Goal: Task Accomplishment & Management: Use online tool/utility

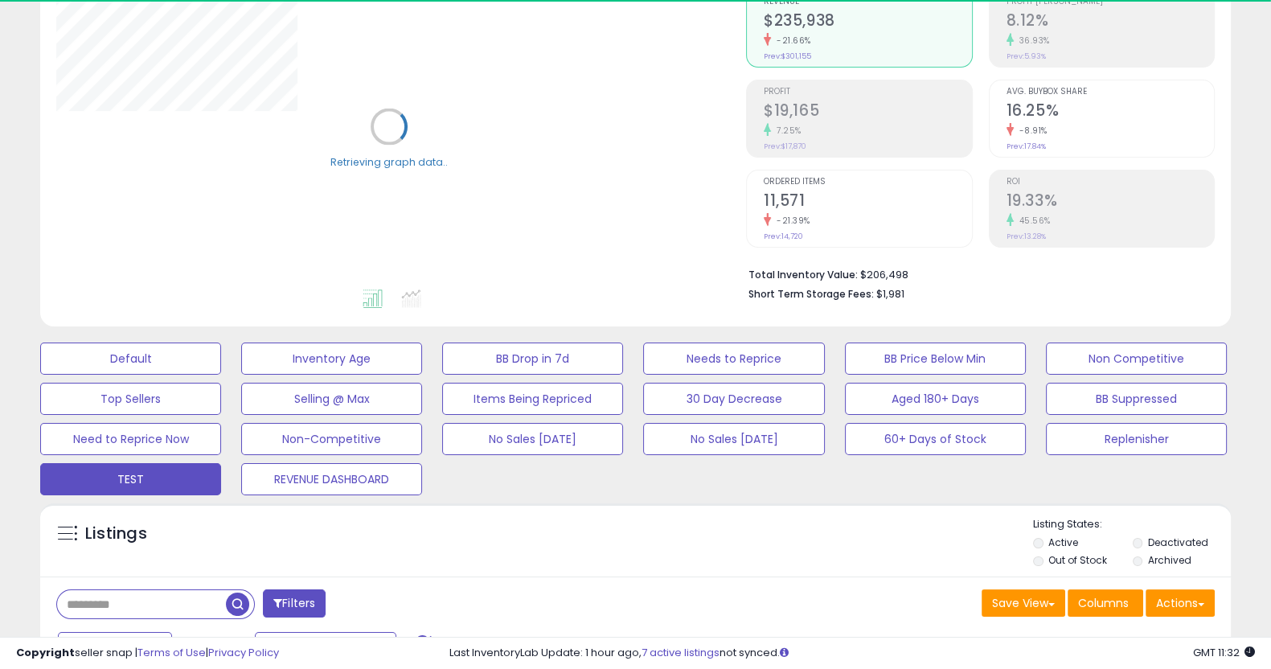
scroll to position [219, 0]
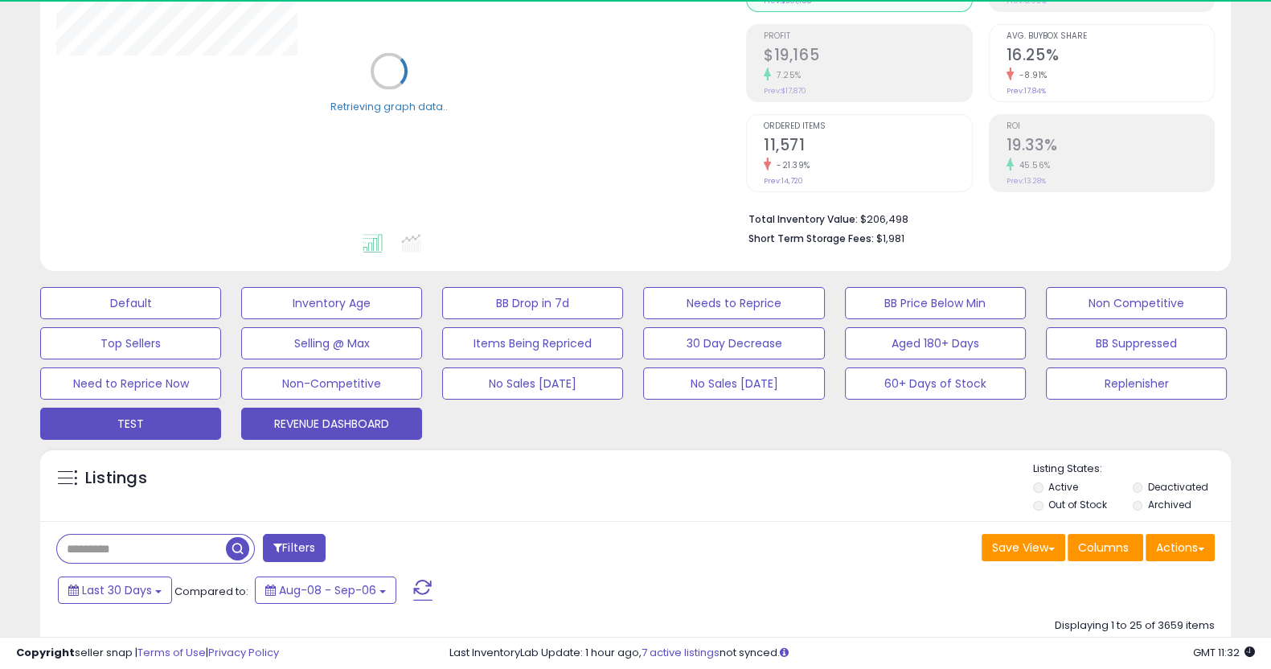
click at [382, 436] on button "REVENUE DASHBOARD" at bounding box center [331, 423] width 181 height 32
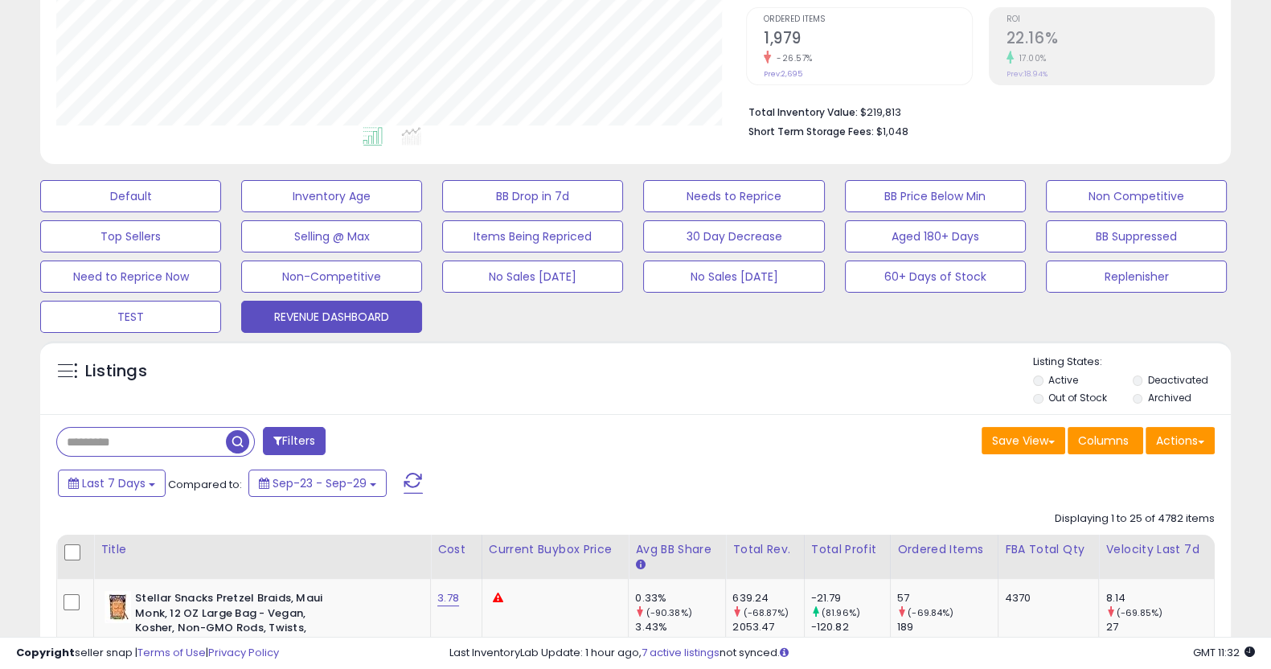
scroll to position [420, 0]
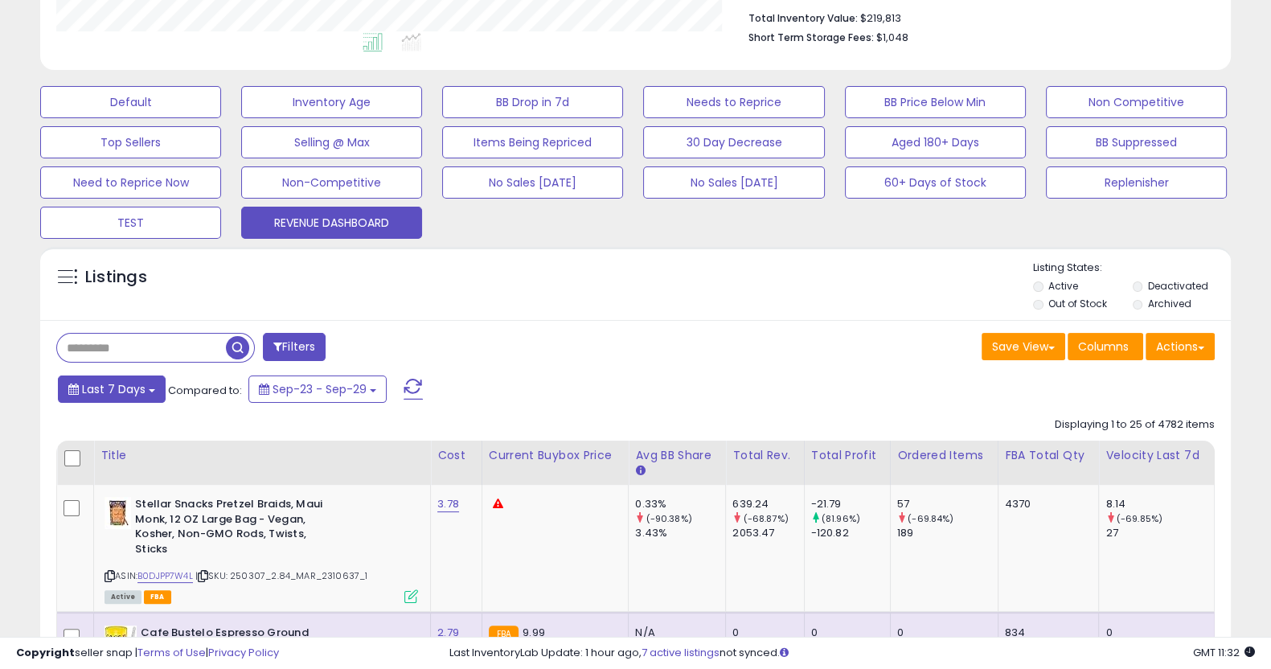
click at [135, 398] on button "Last 7 Days" at bounding box center [112, 388] width 108 height 27
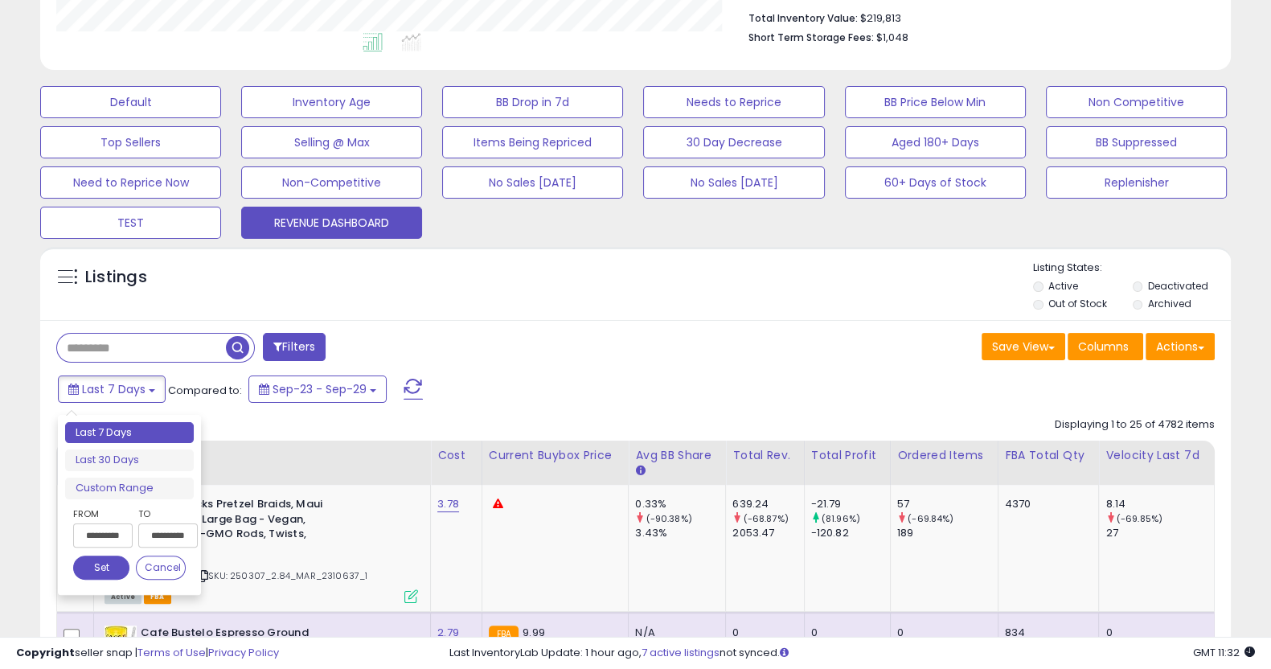
click at [139, 498] on div "**********" at bounding box center [129, 505] width 129 height 166
click at [144, 493] on li "Custom Range" at bounding box center [129, 488] width 129 height 22
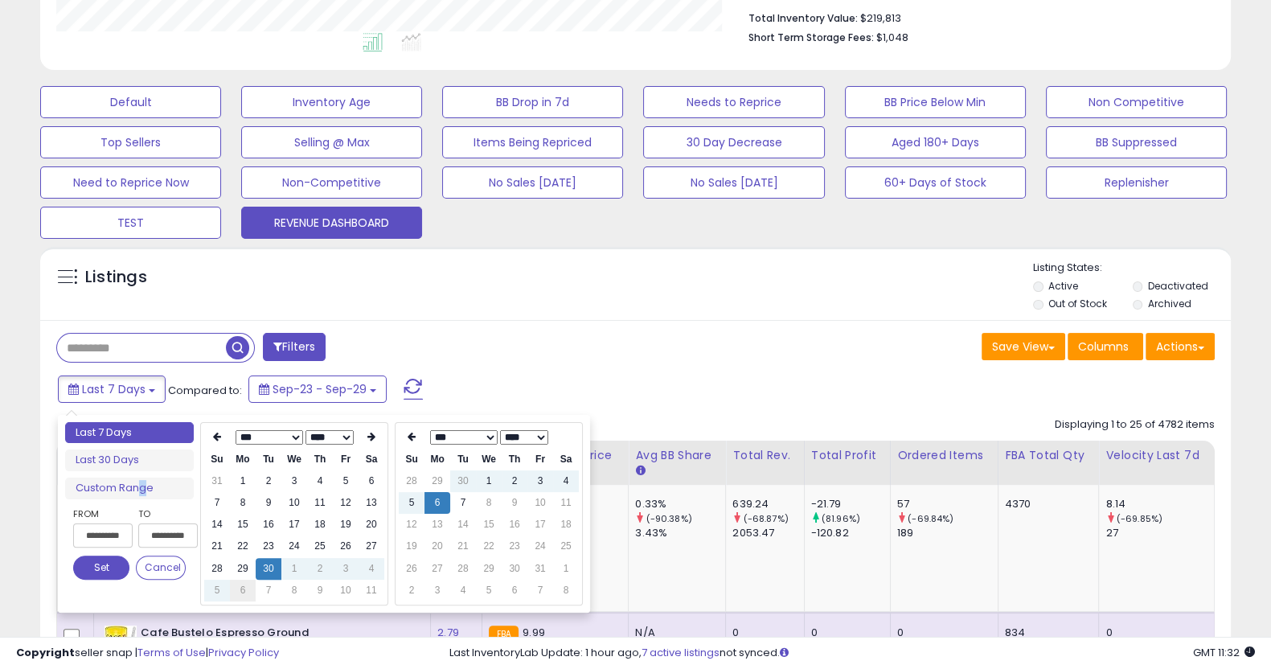
type input "**********"
click at [246, 591] on td "6" at bounding box center [243, 590] width 26 height 22
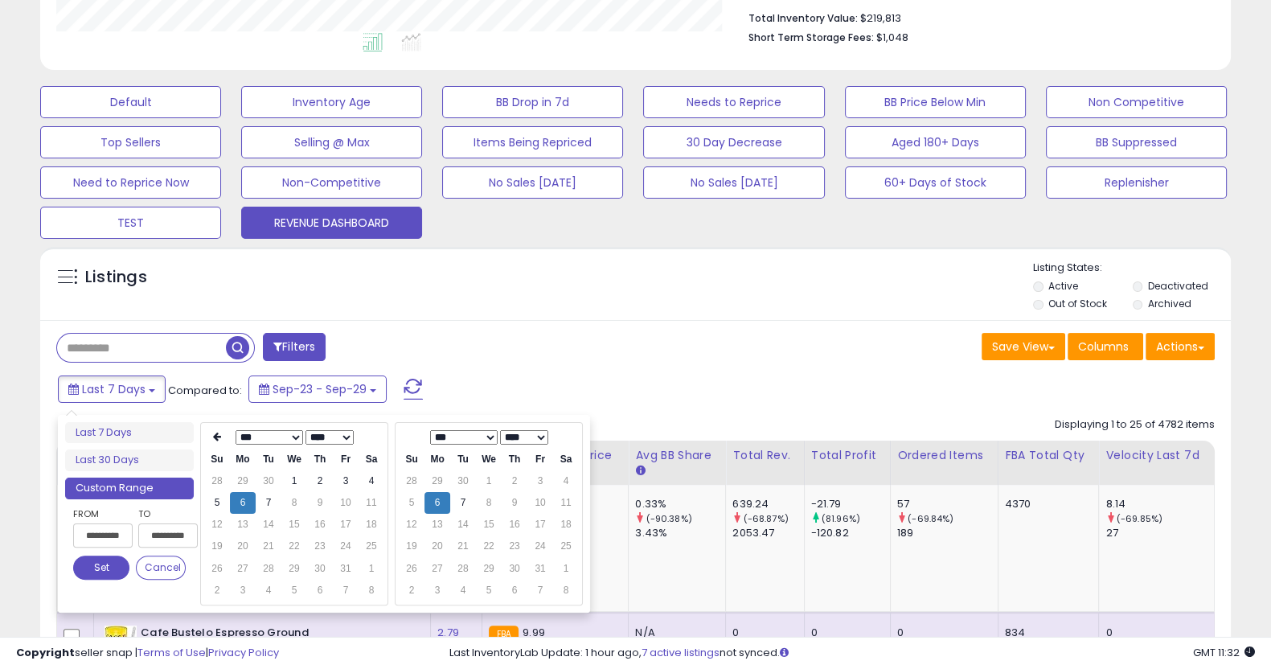
click at [105, 570] on button "Set" at bounding box center [101, 567] width 56 height 24
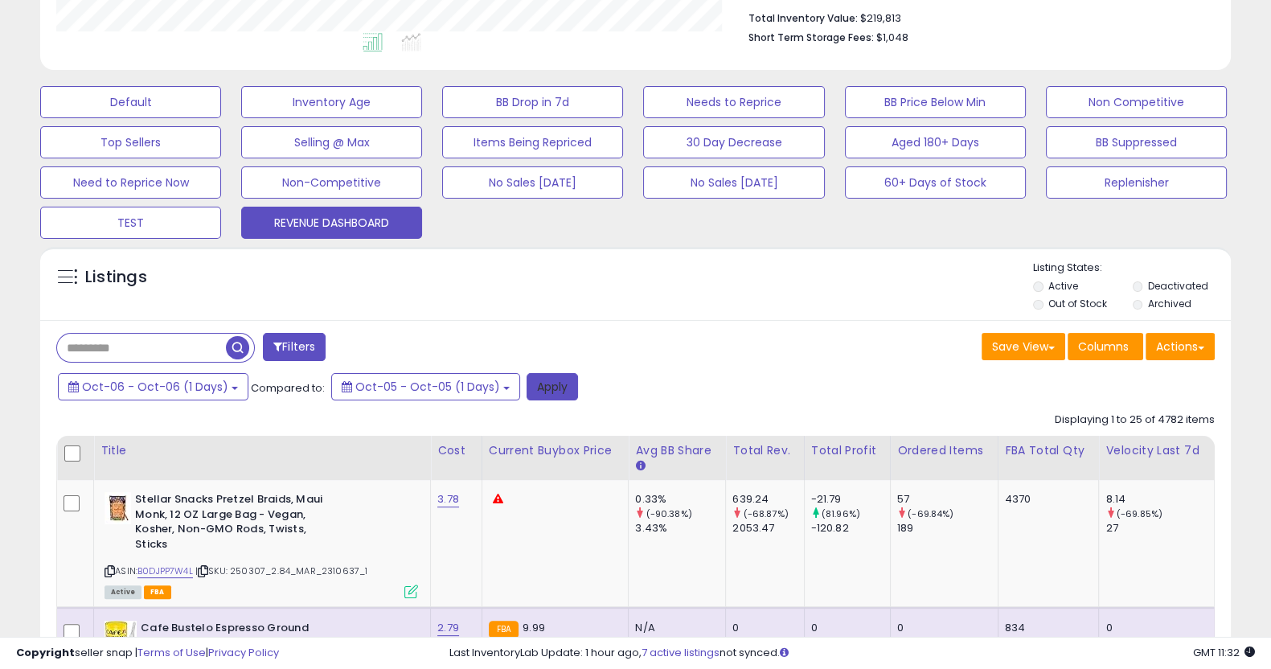
click at [551, 399] on button "Apply" at bounding box center [551, 386] width 51 height 27
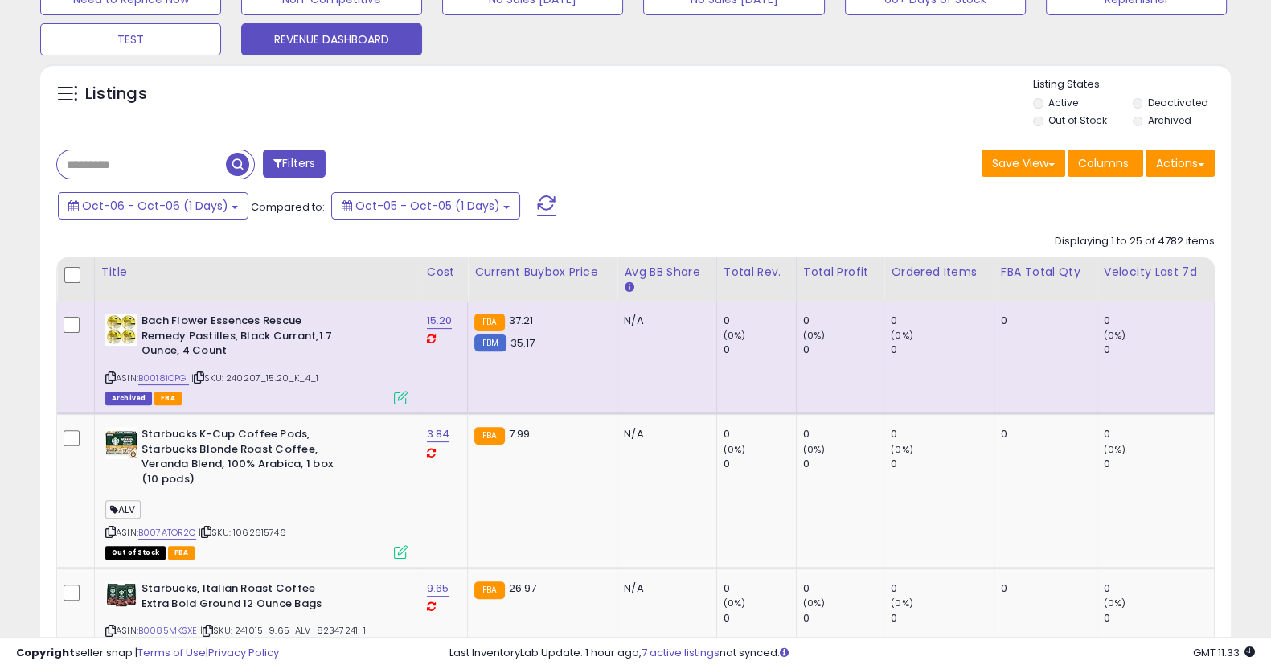
scroll to position [596, 0]
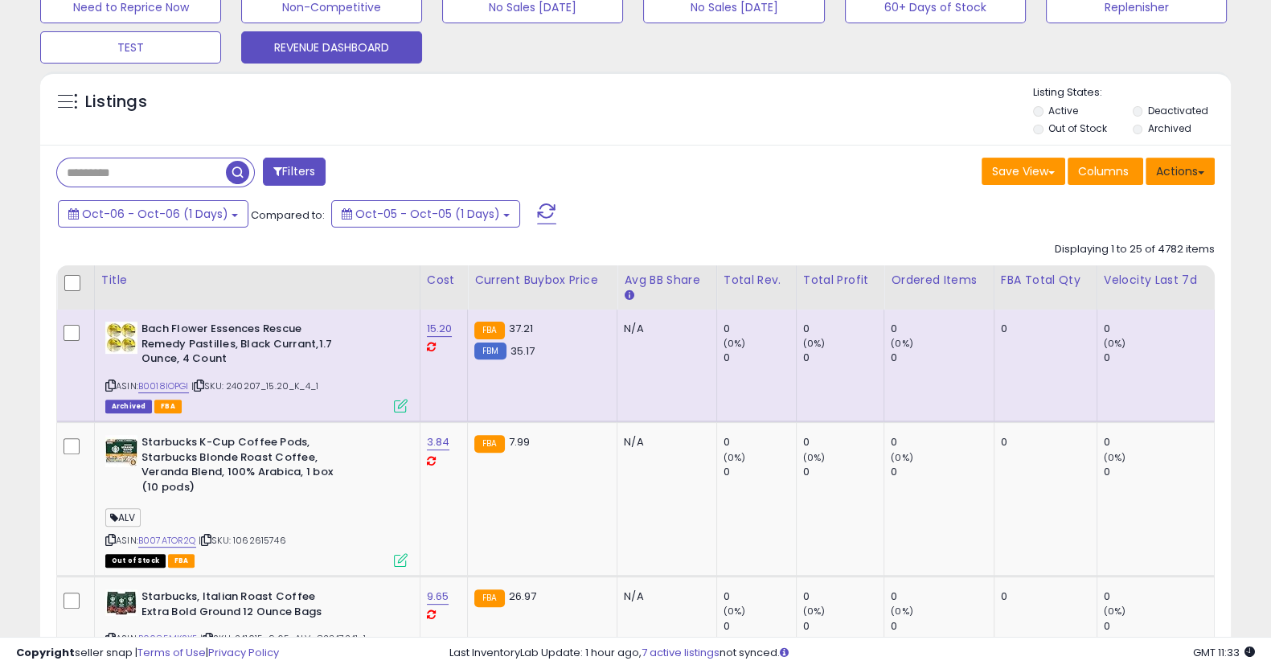
click at [1161, 180] on button "Actions" at bounding box center [1179, 171] width 69 height 27
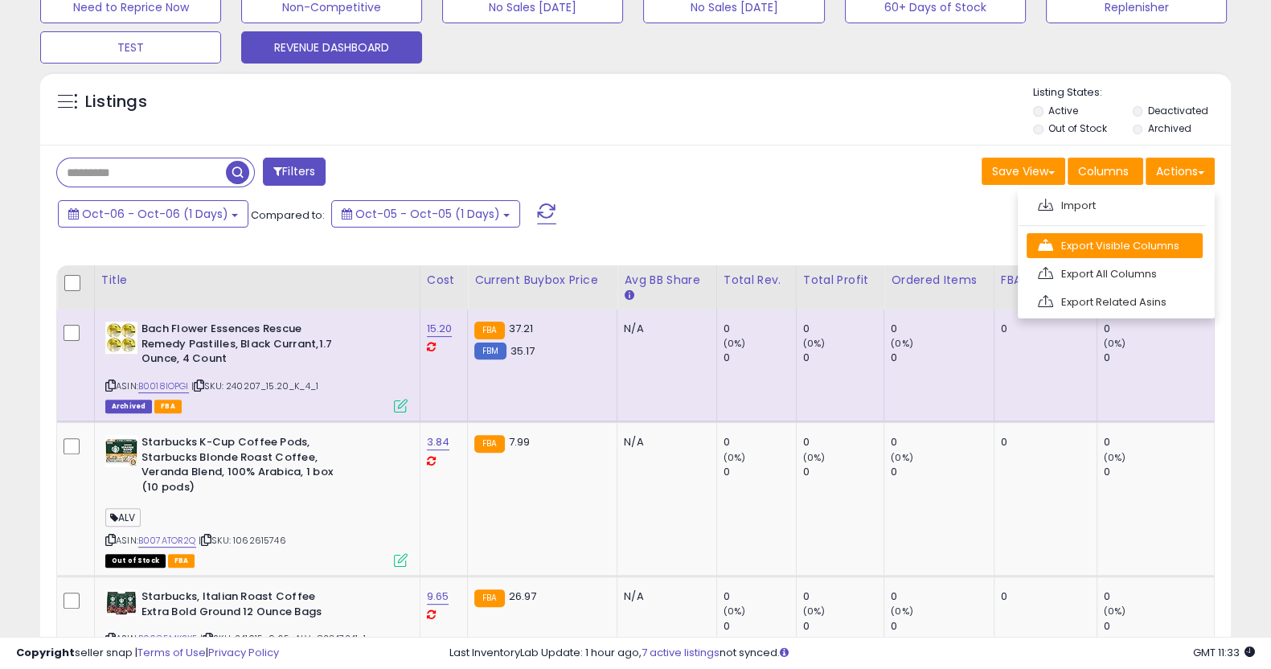
click at [1132, 241] on link "Export Visible Columns" at bounding box center [1114, 245] width 176 height 25
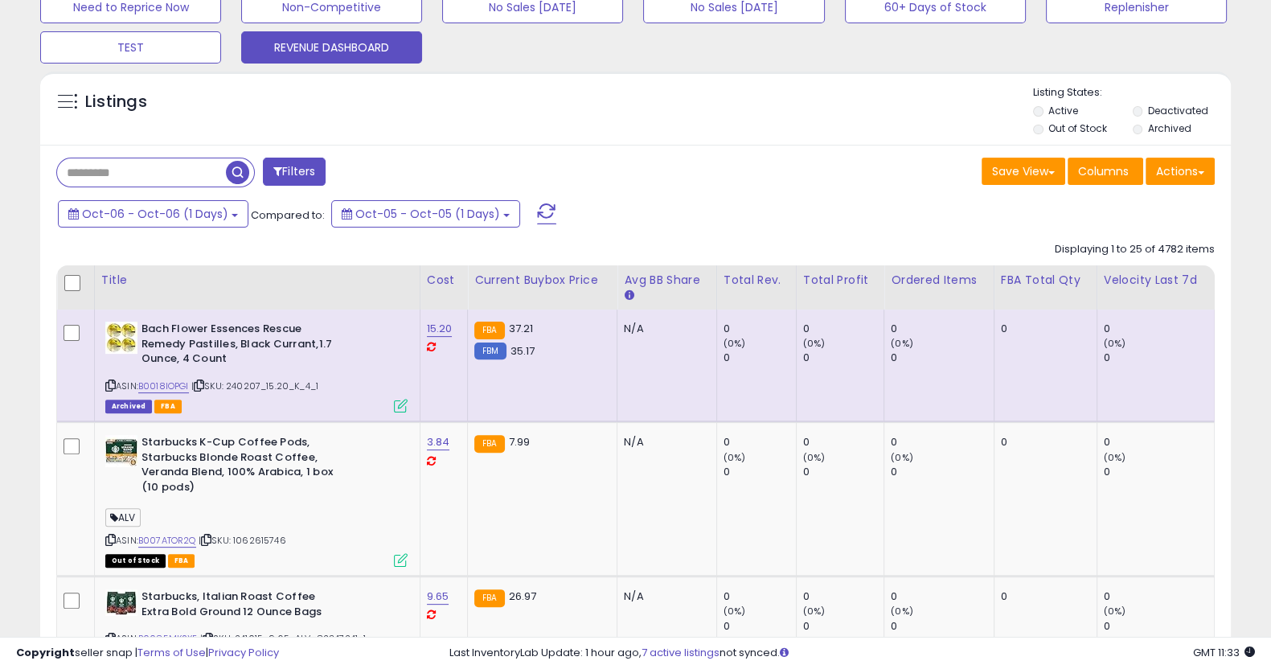
click at [678, 178] on div "Save View Save As New View Update Current View Columns Actions Import Export Vi…" at bounding box center [932, 173] width 592 height 31
